Goal: Transaction & Acquisition: Purchase product/service

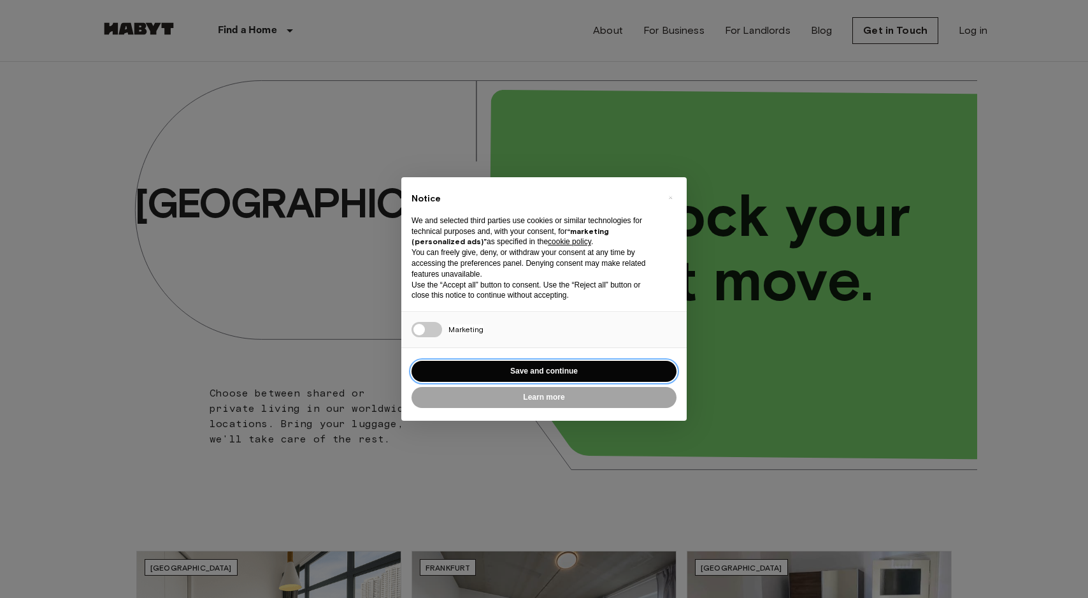
click at [573, 363] on button "Save and continue" at bounding box center [544, 371] width 265 height 21
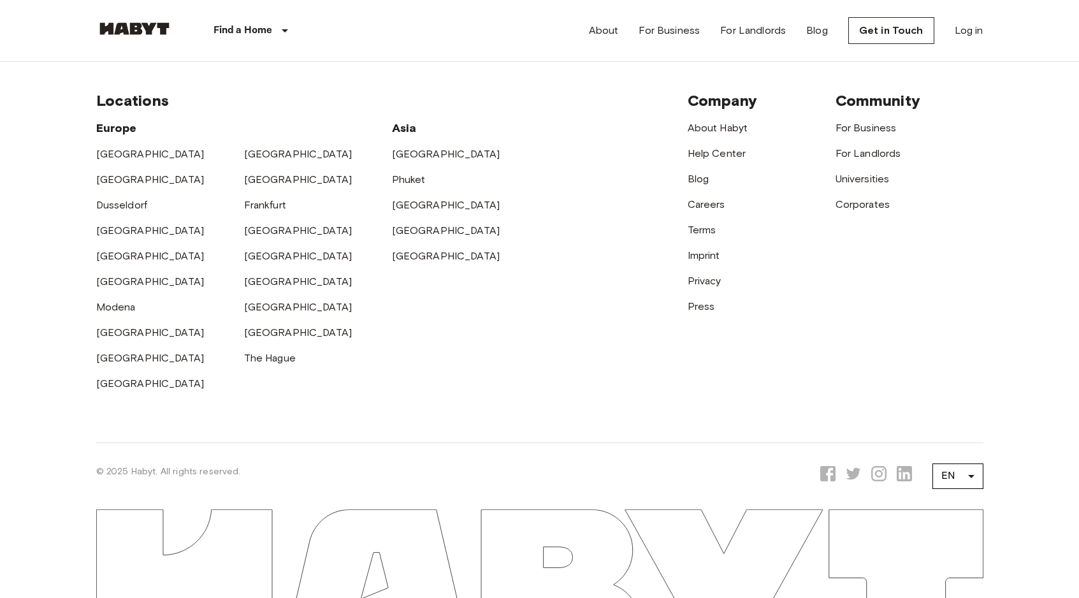
scroll to position [3477, 0]
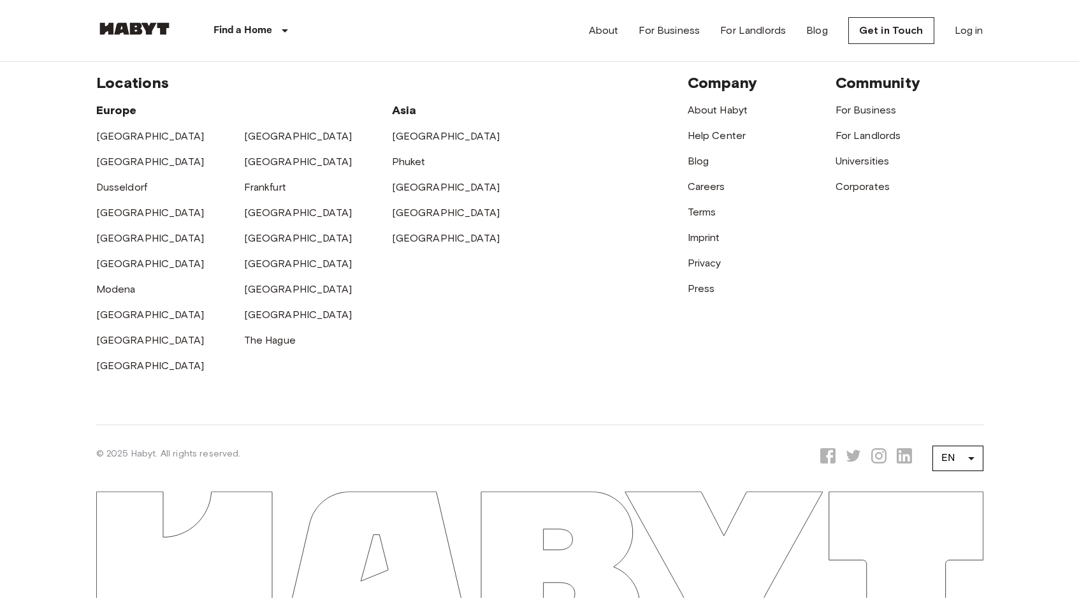
drag, startPoint x: 37, startPoint y: 205, endPoint x: 82, endPoint y: 201, distance: 45.4
click at [738, 112] on link "About Habyt" at bounding box center [717, 110] width 61 height 12
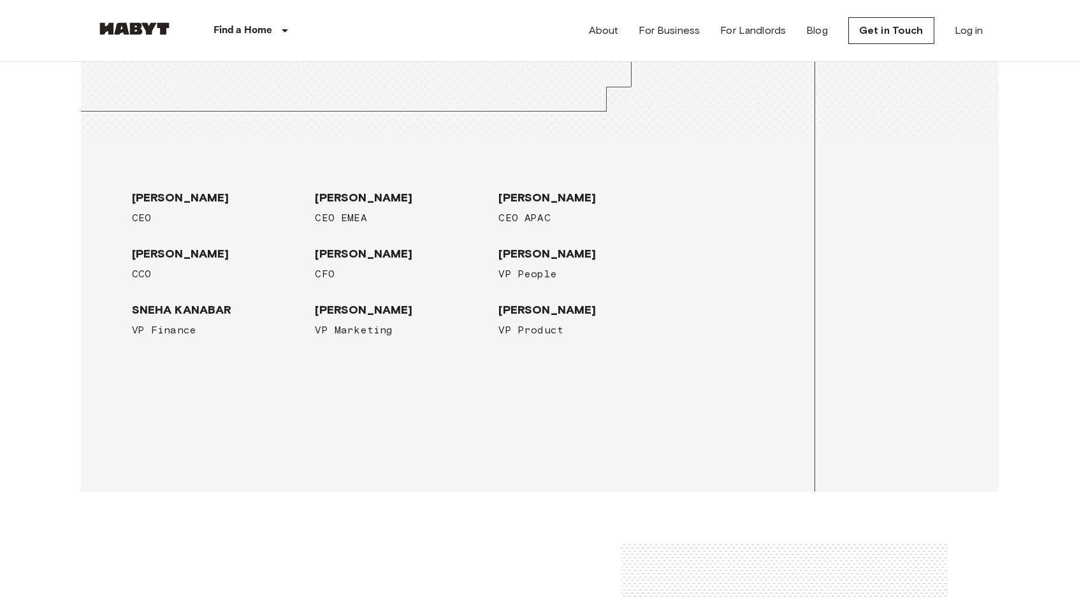
scroll to position [2004, 0]
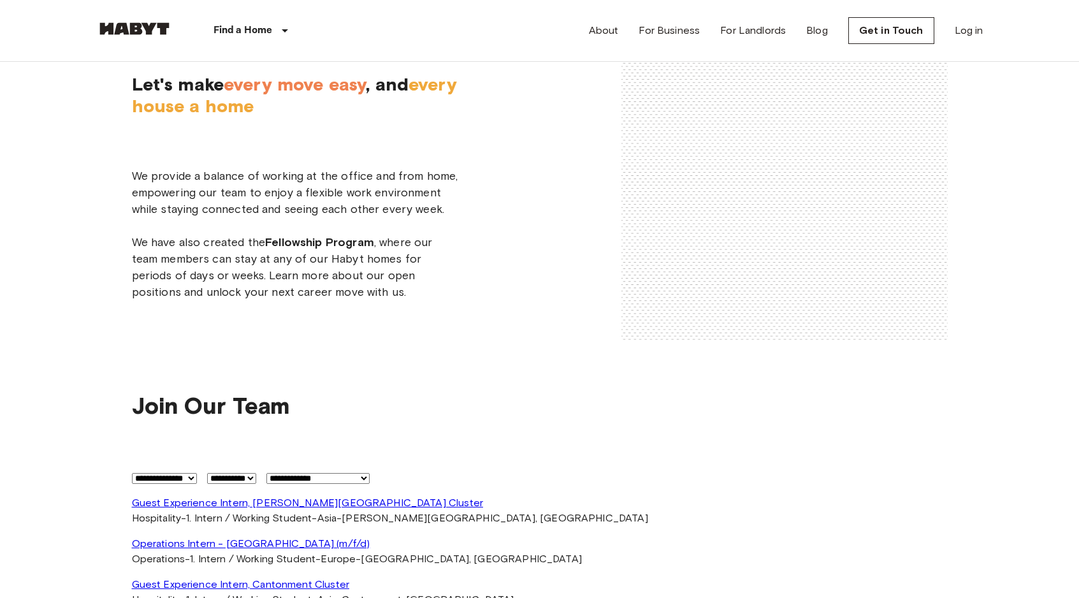
scroll to position [2589, 0]
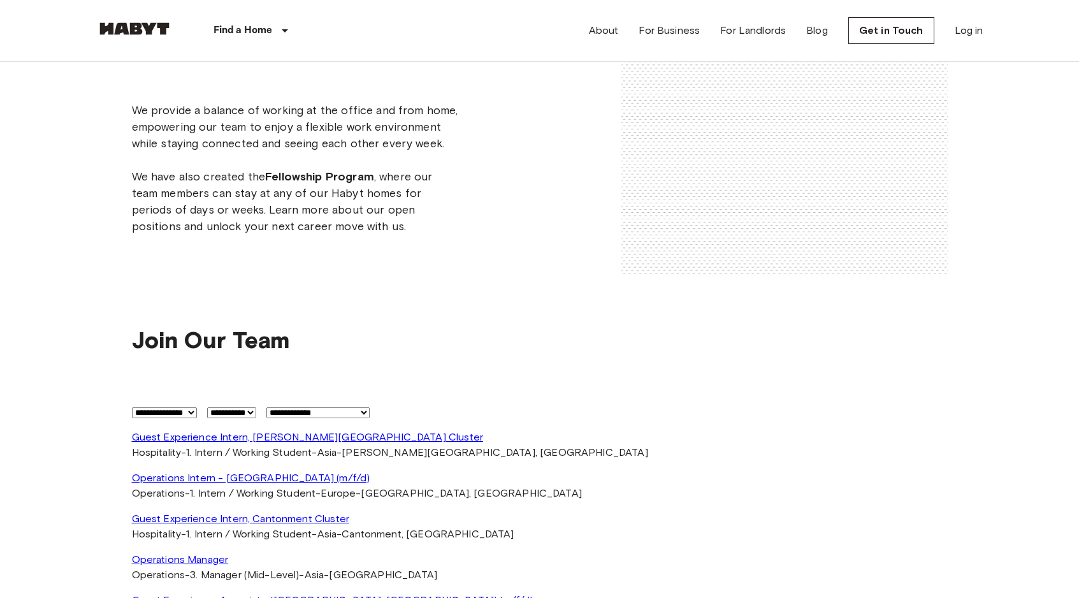
click at [273, 289] on div "Let's make every move easy , and every house a home We provide a balance of wor…" at bounding box center [539, 116] width 917 height 420
click at [899, 32] on link "Get in Touch" at bounding box center [891, 30] width 86 height 27
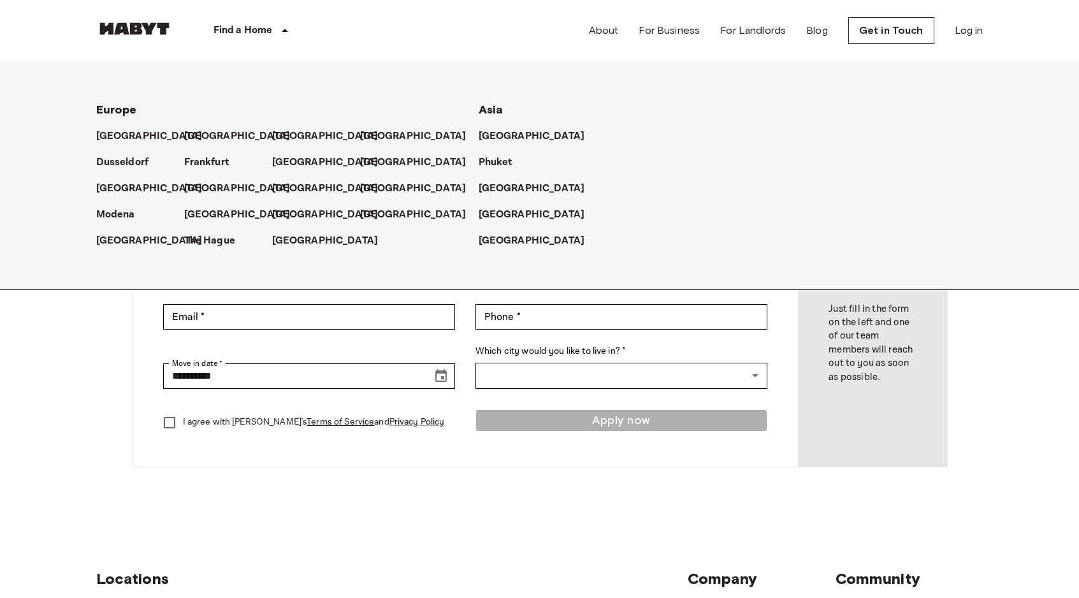
click at [254, 34] on p "Find a Home" at bounding box center [242, 30] width 59 height 15
click at [509, 190] on link "[GEOGRAPHIC_DATA]" at bounding box center [540, 188] width 119 height 15
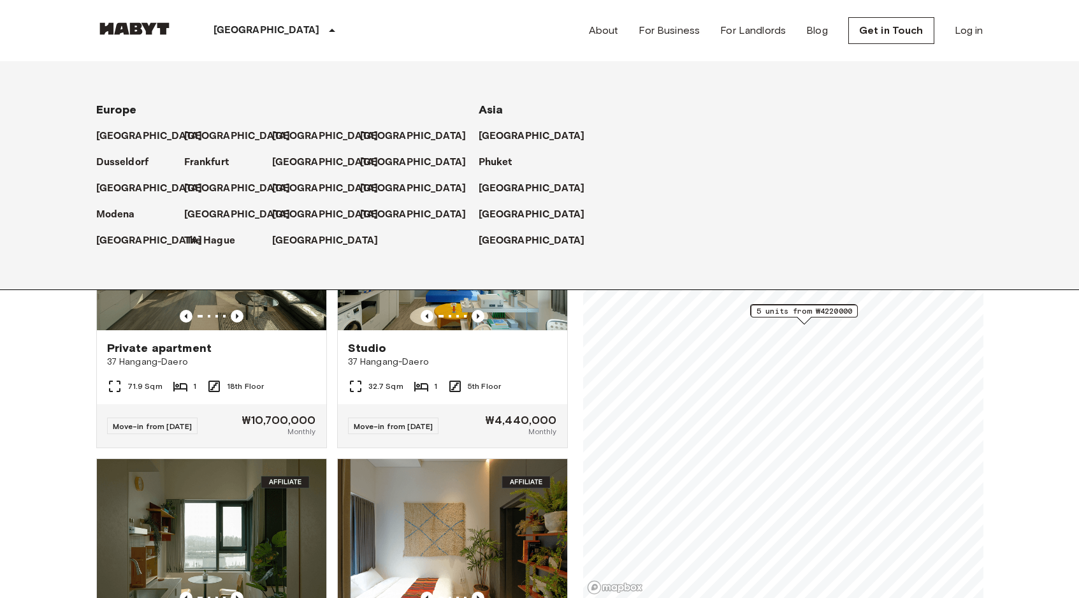
click at [229, 28] on p "[GEOGRAPHIC_DATA]" at bounding box center [266, 30] width 106 height 15
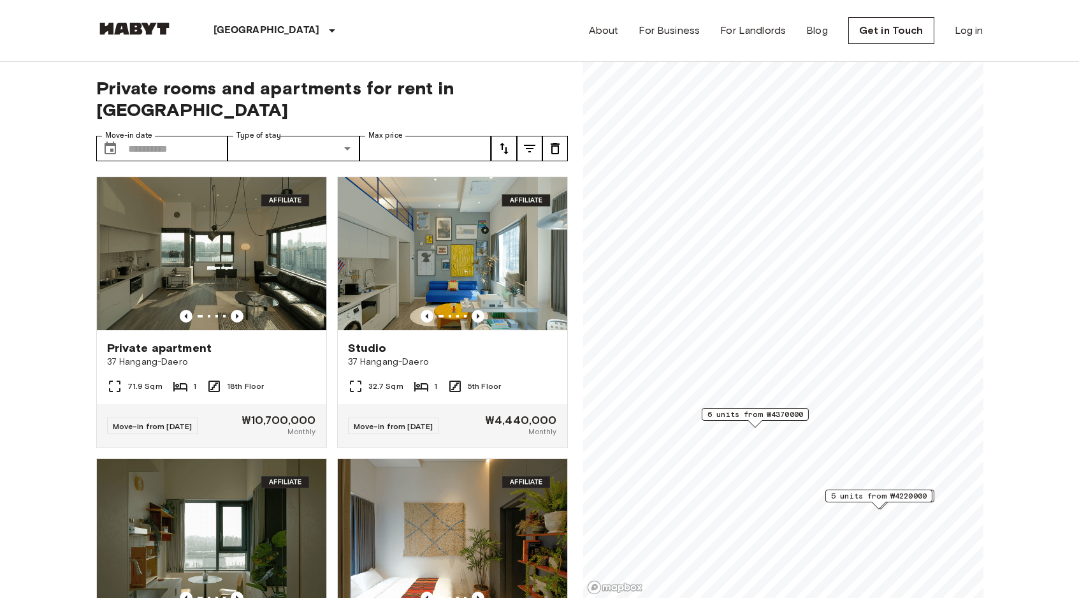
click at [885, 498] on span "5 units from ₩4220000" at bounding box center [878, 495] width 96 height 11
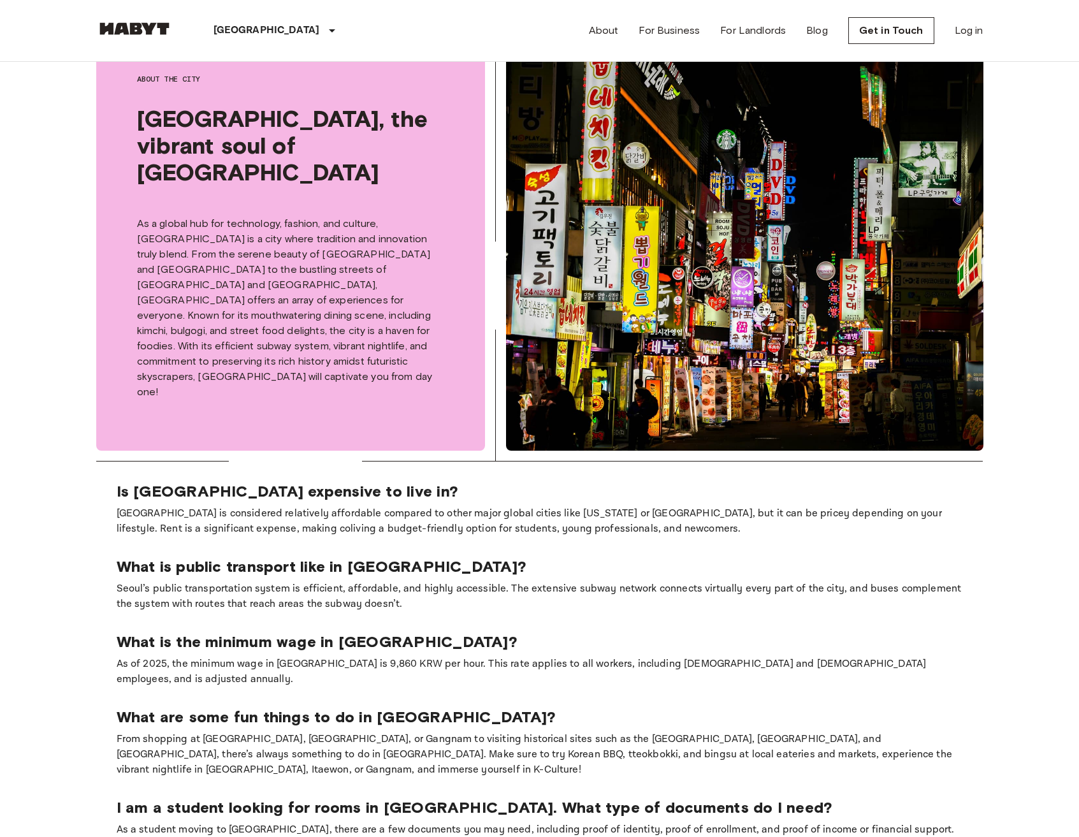
scroll to position [812, 0]
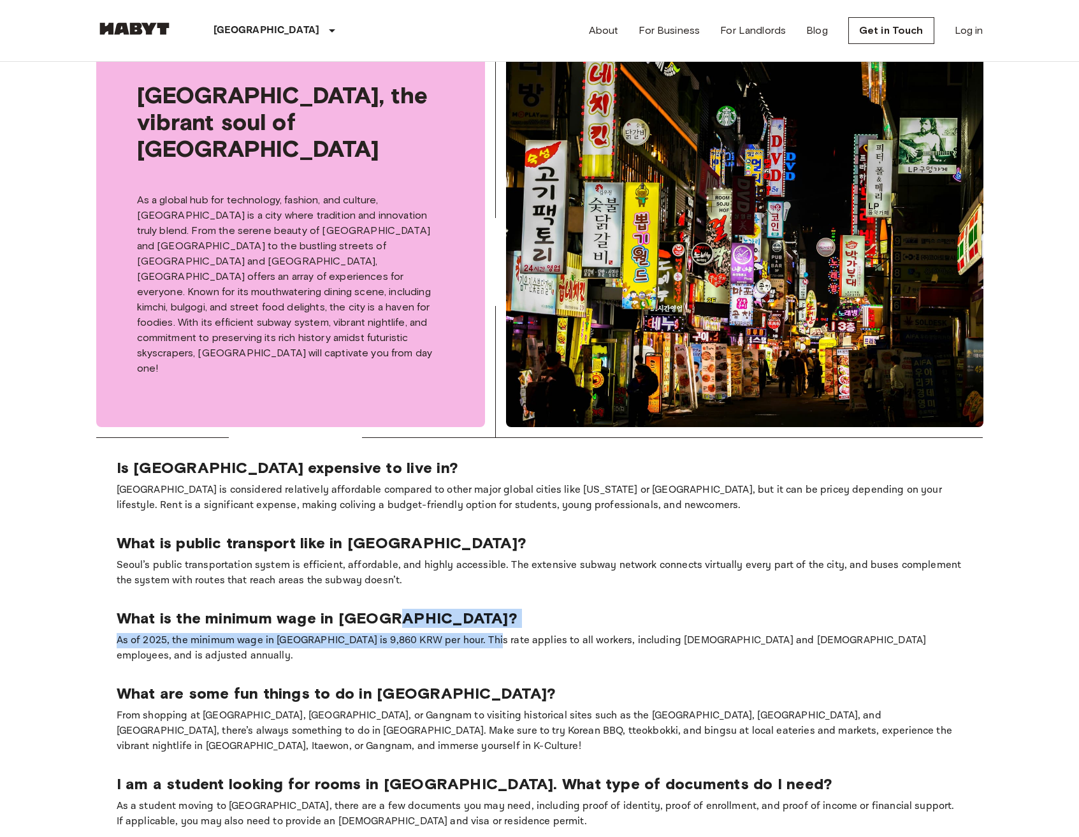
drag, startPoint x: 477, startPoint y: 582, endPoint x: 489, endPoint y: 581, distance: 12.8
click at [480, 581] on section "Is [GEOGRAPHIC_DATA] expensive to live in? [GEOGRAPHIC_DATA] is considered rela…" at bounding box center [539, 644] width 887 height 412
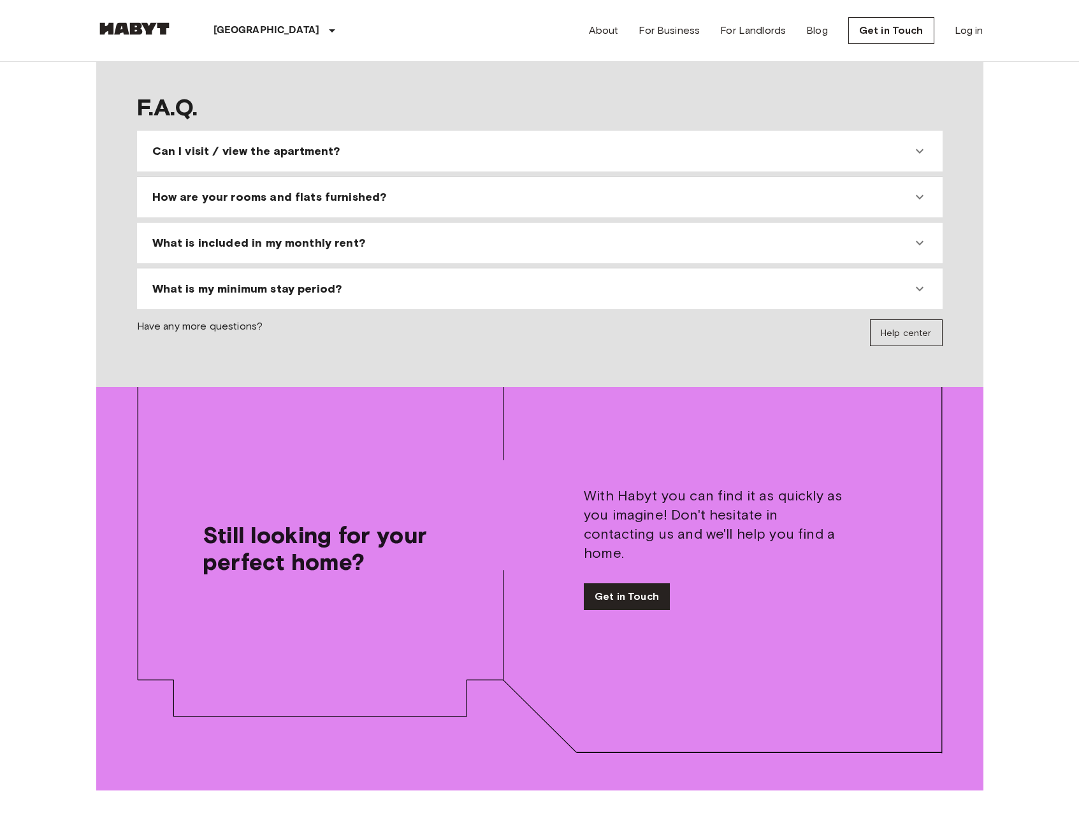
scroll to position [2092, 0]
